Goal: Task Accomplishment & Management: Complete application form

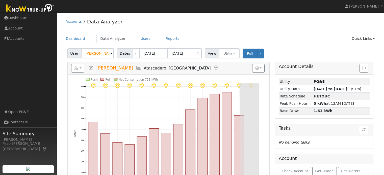
scroll to position [28, 0]
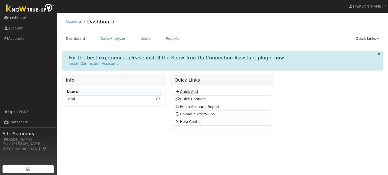
click at [185, 92] on link "Quick Add" at bounding box center [186, 92] width 22 height 4
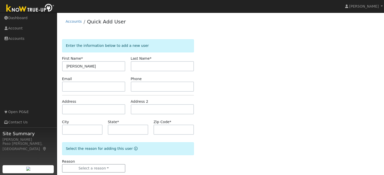
type input "[PERSON_NAME]"
click at [90, 110] on input "text" at bounding box center [93, 109] width 63 height 10
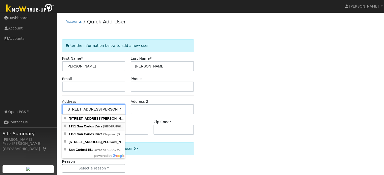
type input "[STREET_ADDRESS][PERSON_NAME]"
type input "[GEOGRAPHIC_DATA][PERSON_NAME]"
type input "CA"
type input "93401"
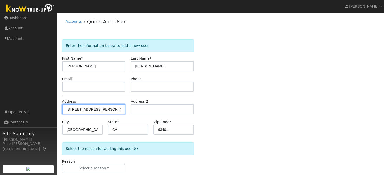
scroll to position [10, 0]
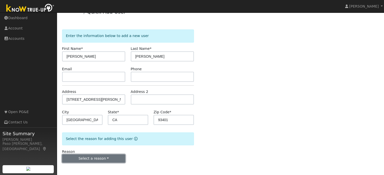
click at [88, 159] on button "Select a reason" at bounding box center [93, 159] width 63 height 9
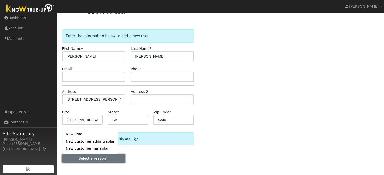
click at [108, 159] on button "Select a reason" at bounding box center [93, 159] width 63 height 9
click at [73, 134] on link "New lead" at bounding box center [90, 134] width 56 height 7
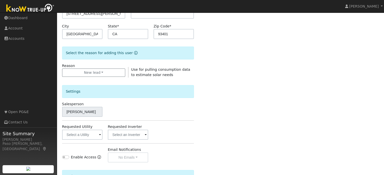
scroll to position [96, 0]
click at [96, 133] on input "text" at bounding box center [82, 134] width 40 height 10
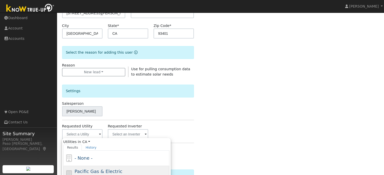
click at [89, 170] on span "Pacific Gas & Electric" at bounding box center [98, 171] width 48 height 5
type input "Pacific Gas & Electric"
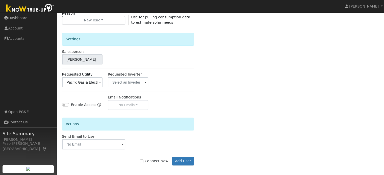
scroll to position [151, 0]
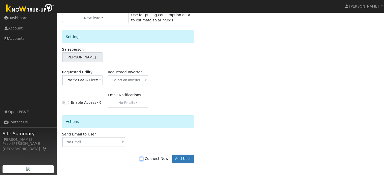
click at [143, 160] on input "Connect Now" at bounding box center [142, 160] width 4 height 4
checkbox input "true"
click at [191, 158] on button "Add User" at bounding box center [183, 159] width 22 height 9
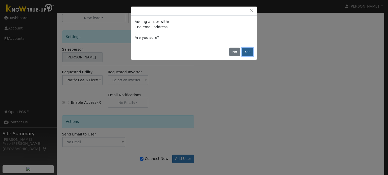
click at [251, 52] on button "Yes" at bounding box center [248, 52] width 12 height 9
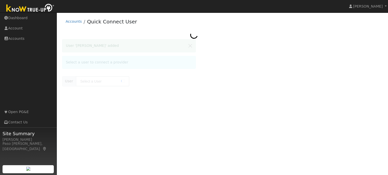
type input "[PERSON_NAME]"
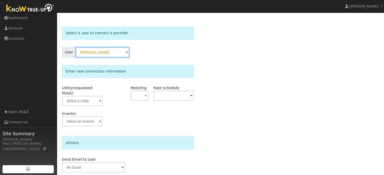
scroll to position [25, 0]
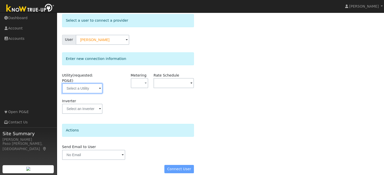
click at [98, 84] on input "text" at bounding box center [82, 89] width 40 height 10
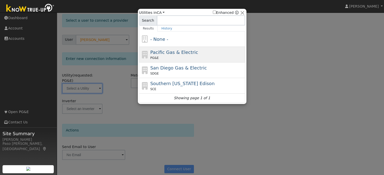
click at [155, 57] on span "PG&E" at bounding box center [154, 58] width 8 height 5
type input "PG&E"
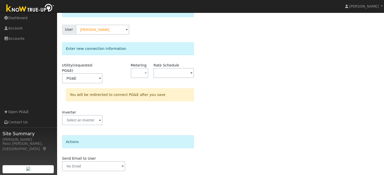
scroll to position [47, 0]
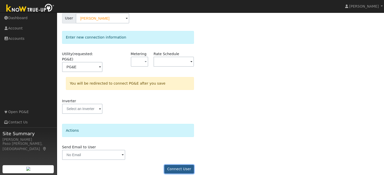
click at [188, 165] on button "Connect User" at bounding box center [179, 169] width 30 height 9
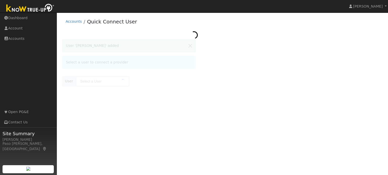
type input "[PERSON_NAME]"
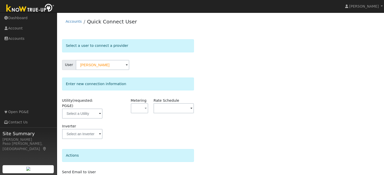
click at [99, 111] on span at bounding box center [100, 114] width 2 height 6
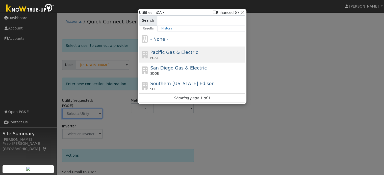
click at [174, 57] on div "PG&E" at bounding box center [197, 58] width 94 height 5
click at [174, 57] on form "Select a user to connect a provider User [PERSON_NAME] Account Default Account …" at bounding box center [128, 121] width 132 height 165
type input "PG&E"
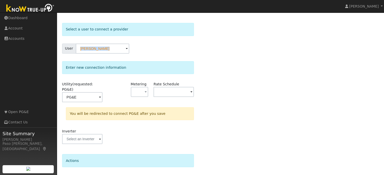
scroll to position [47, 0]
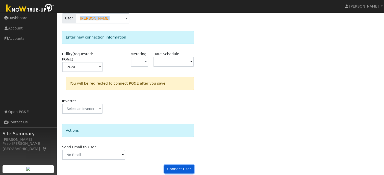
click at [177, 165] on button "Connect User" at bounding box center [179, 169] width 30 height 9
click at [0, 0] on div at bounding box center [0, 0] width 0 height 0
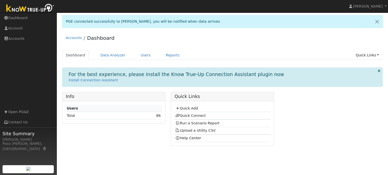
click at [156, 114] on td "86" at bounding box center [143, 115] width 37 height 7
click at [159, 117] on link "86" at bounding box center [158, 116] width 5 height 4
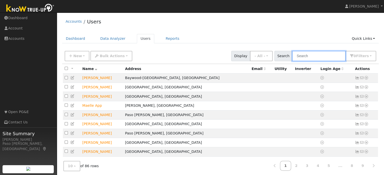
click at [307, 58] on input "text" at bounding box center [319, 56] width 54 height 10
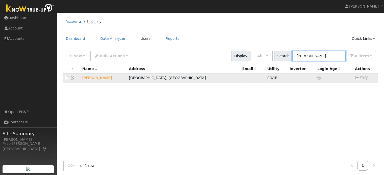
type input "jorge"
click at [366, 80] on icon at bounding box center [366, 78] width 5 height 4
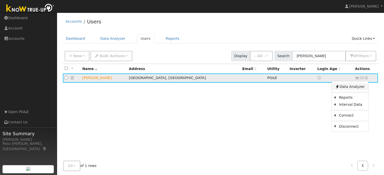
click at [356, 88] on link "Data Analyzer" at bounding box center [349, 86] width 37 height 7
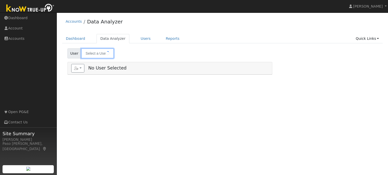
type input "[PERSON_NAME]"
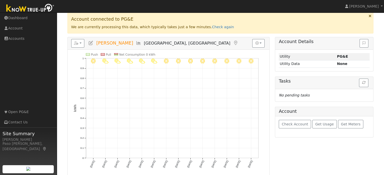
scroll to position [52, 0]
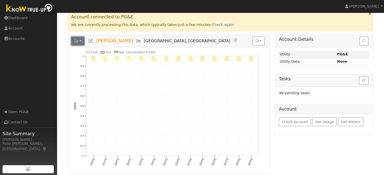
click at [80, 43] on button "button" at bounding box center [77, 41] width 13 height 9
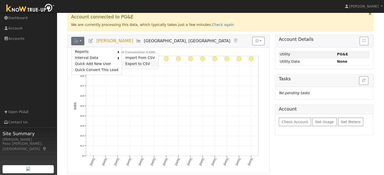
click at [124, 62] on link "Export to CSV" at bounding box center [140, 64] width 37 height 6
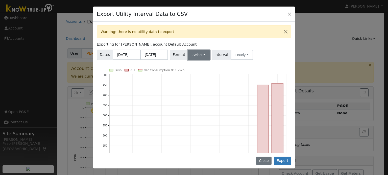
click at [203, 56] on button "Select" at bounding box center [199, 55] width 22 height 10
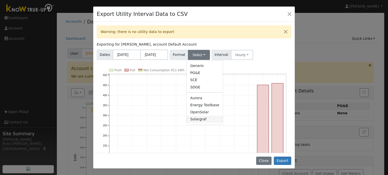
click at [197, 121] on link "Solargraf" at bounding box center [205, 119] width 36 height 7
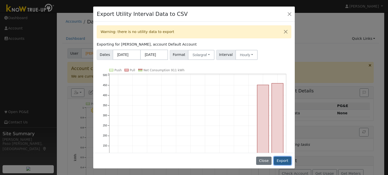
click at [284, 160] on button "Export" at bounding box center [282, 161] width 17 height 9
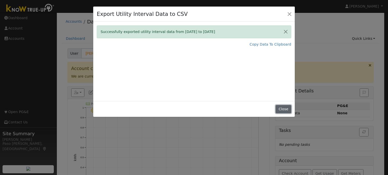
click at [286, 107] on button "Close" at bounding box center [282, 109] width 15 height 9
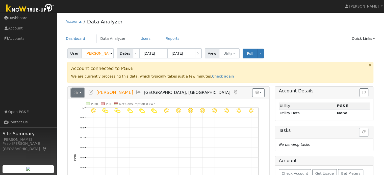
click at [79, 93] on button "button" at bounding box center [77, 93] width 13 height 9
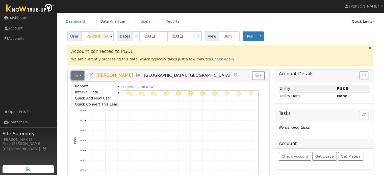
scroll to position [10, 0]
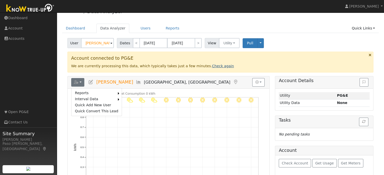
click at [212, 65] on link "Check again" at bounding box center [223, 66] width 22 height 4
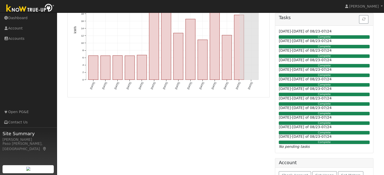
scroll to position [0, 0]
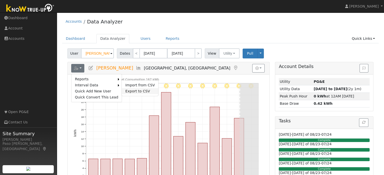
click at [128, 91] on link "Export to CSV" at bounding box center [140, 91] width 37 height 6
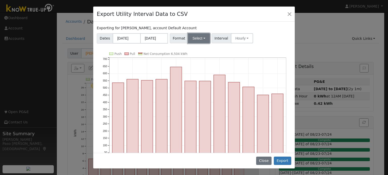
click at [197, 41] on button "Select" at bounding box center [199, 38] width 22 height 10
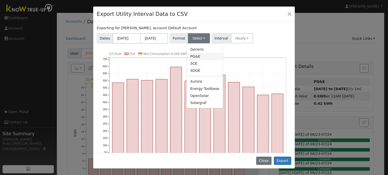
click at [196, 58] on link "PG&E" at bounding box center [205, 56] width 36 height 7
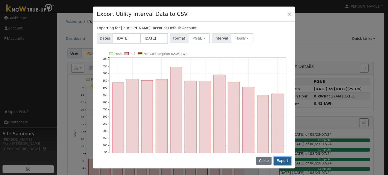
click at [281, 160] on button "Export" at bounding box center [282, 161] width 17 height 9
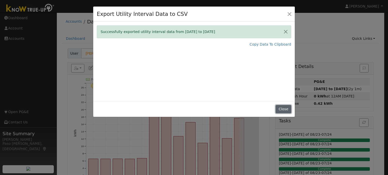
click at [288, 109] on button "Close" at bounding box center [282, 109] width 15 height 9
